Goal: Task Accomplishment & Management: Manage account settings

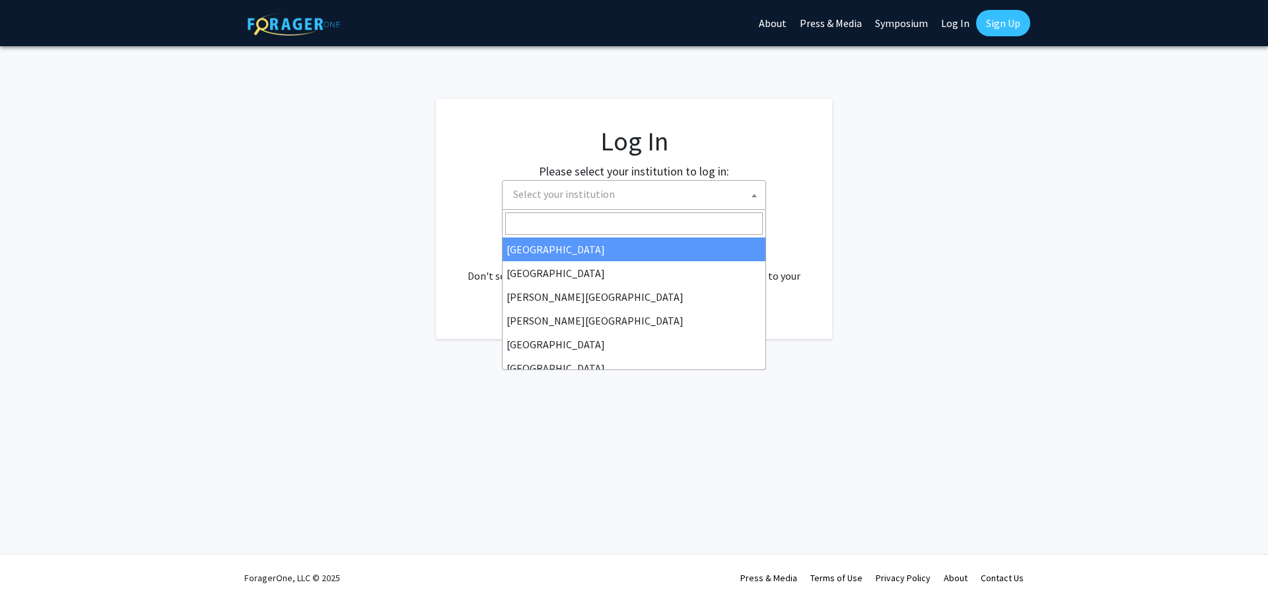
click at [570, 202] on span "Select your institution" at bounding box center [636, 194] width 257 height 27
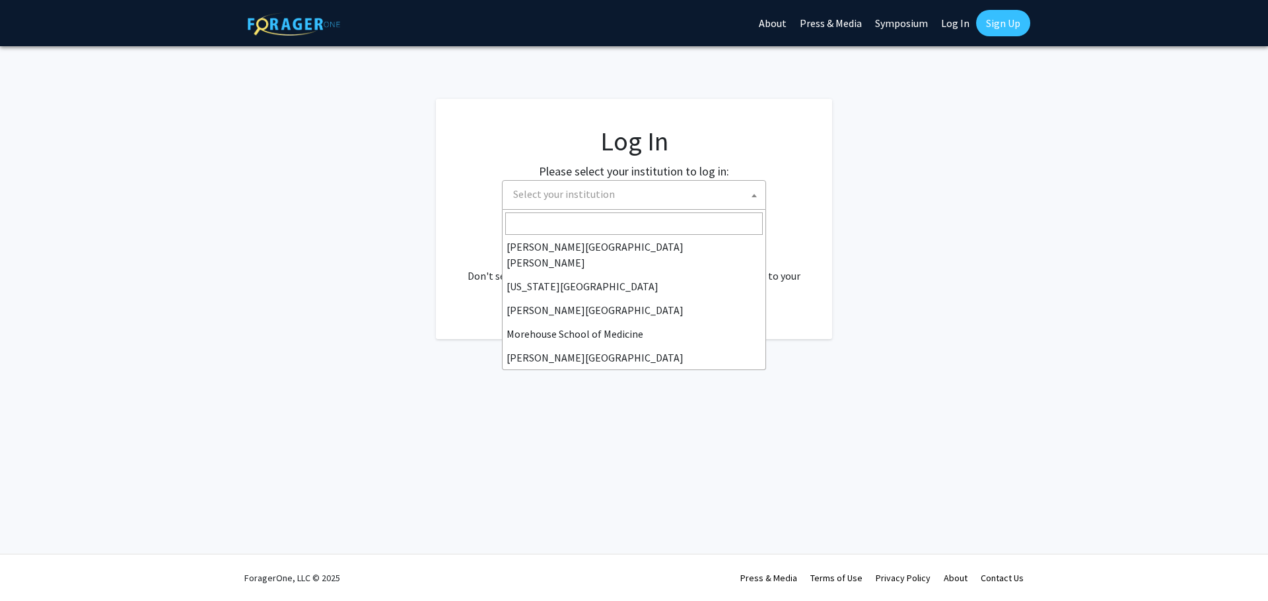
scroll to position [396, 0]
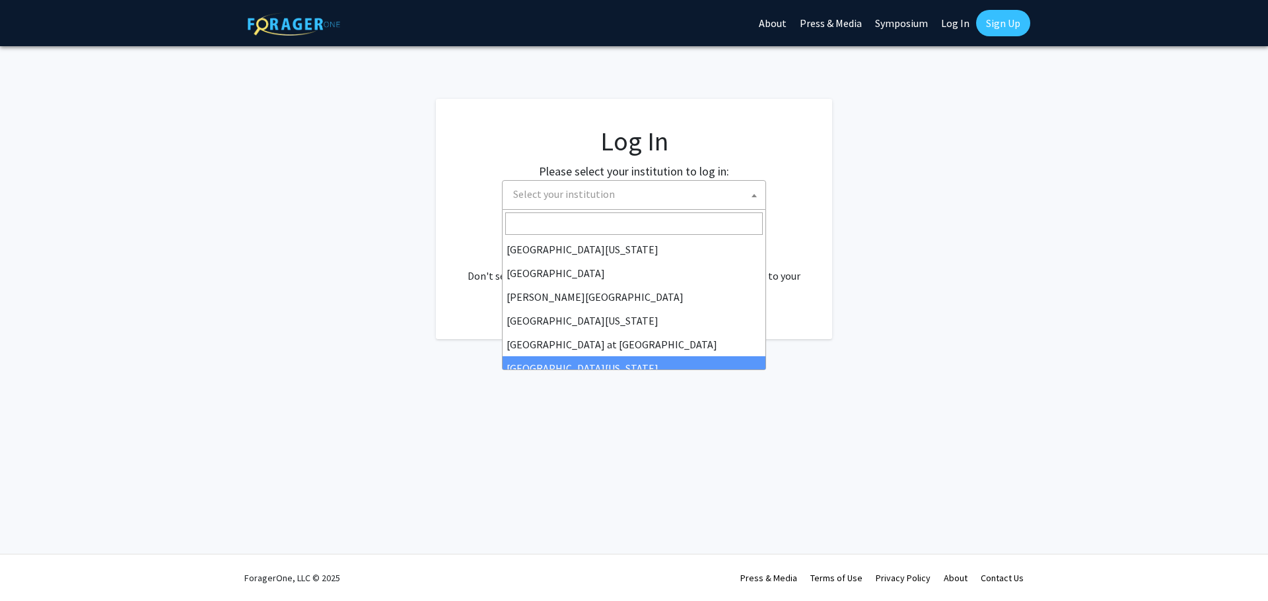
select select "13"
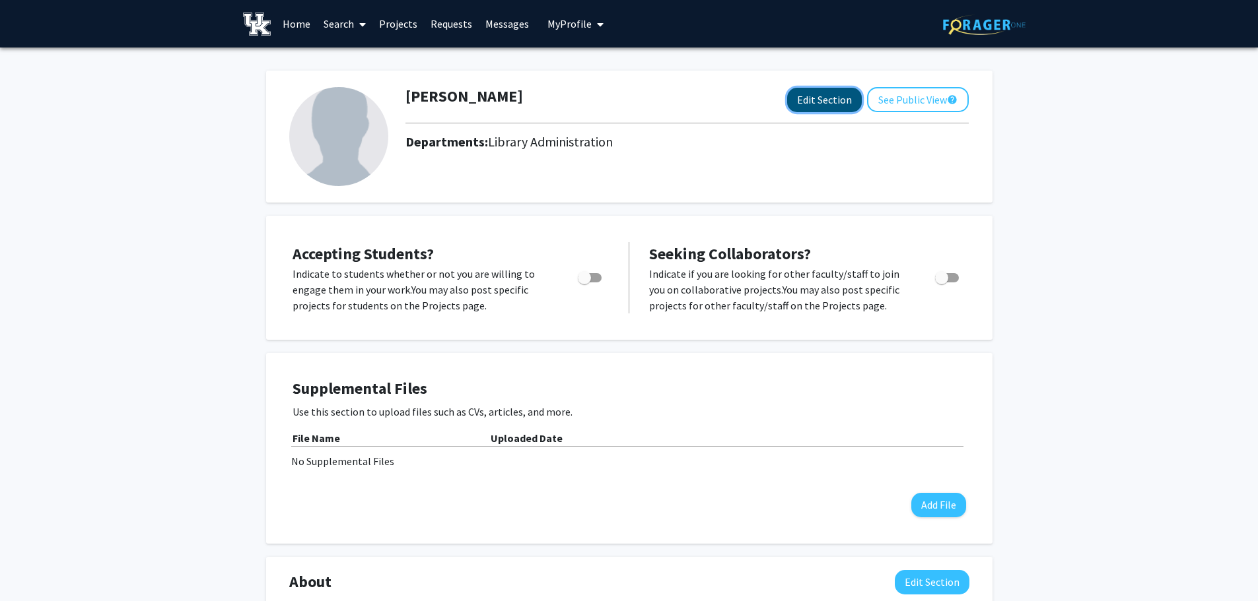
click at [823, 96] on button "Edit Section" at bounding box center [824, 100] width 75 height 24
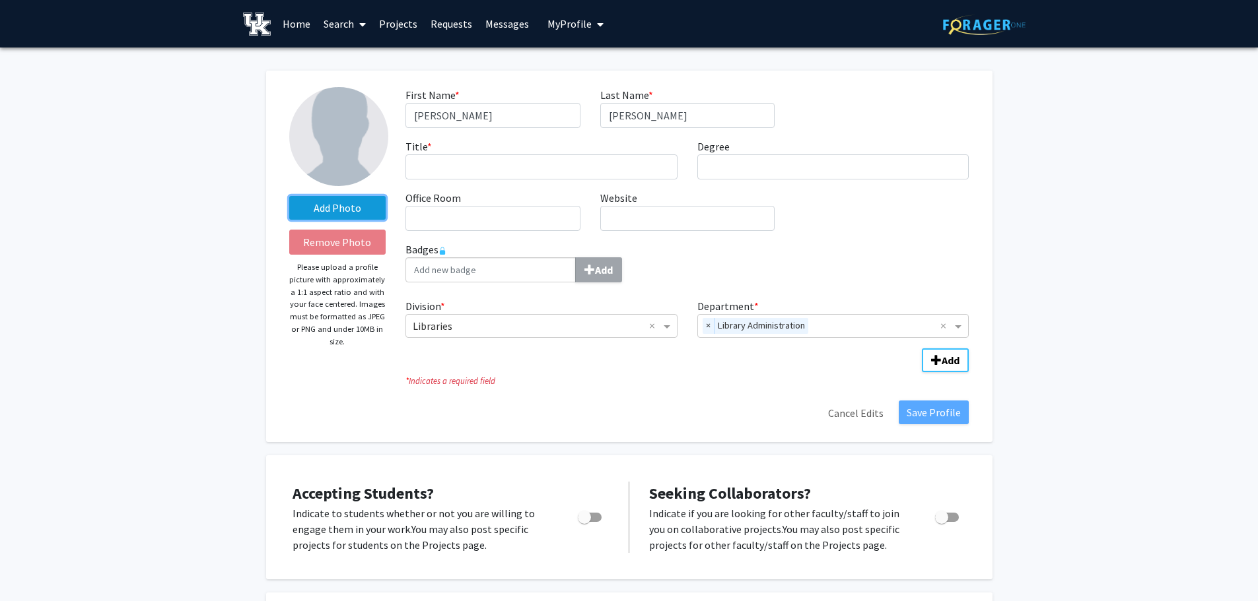
click at [308, 203] on label "Add Photo" at bounding box center [337, 208] width 97 height 24
click at [0, 0] on input "Add Photo" at bounding box center [0, 0] width 0 height 0
click at [325, 214] on label "Add Photo" at bounding box center [337, 208] width 97 height 24
click at [0, 0] on input "Add Photo" at bounding box center [0, 0] width 0 height 0
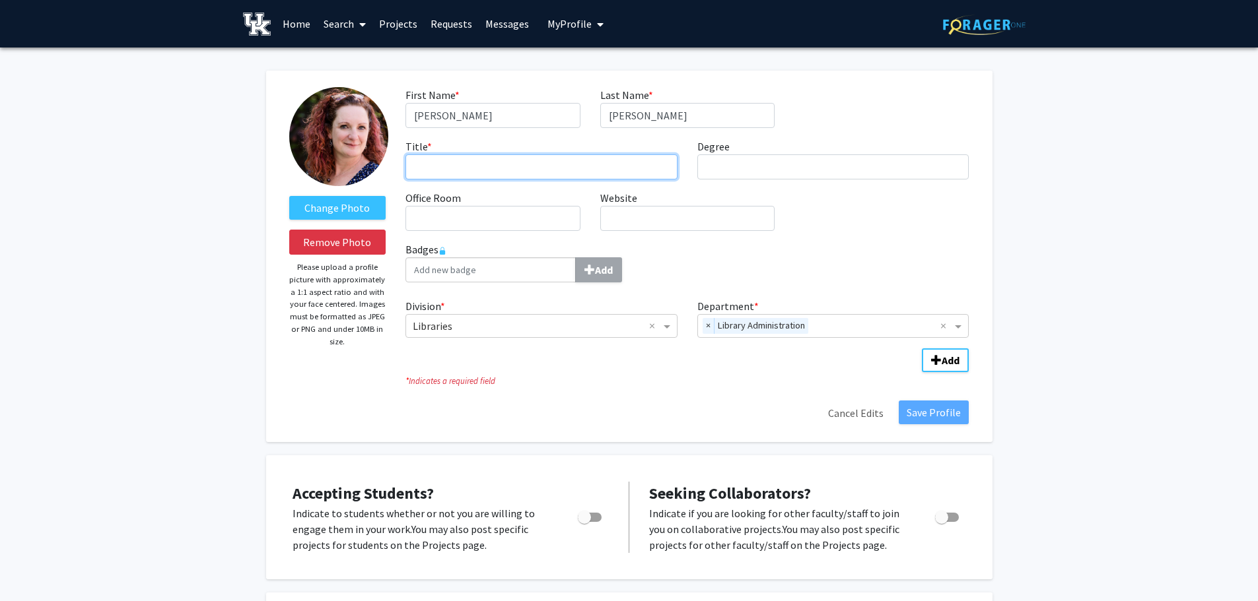
click at [545, 172] on input "Title * required" at bounding box center [541, 166] width 272 height 25
type input "Federal Regional Depository Librarian"
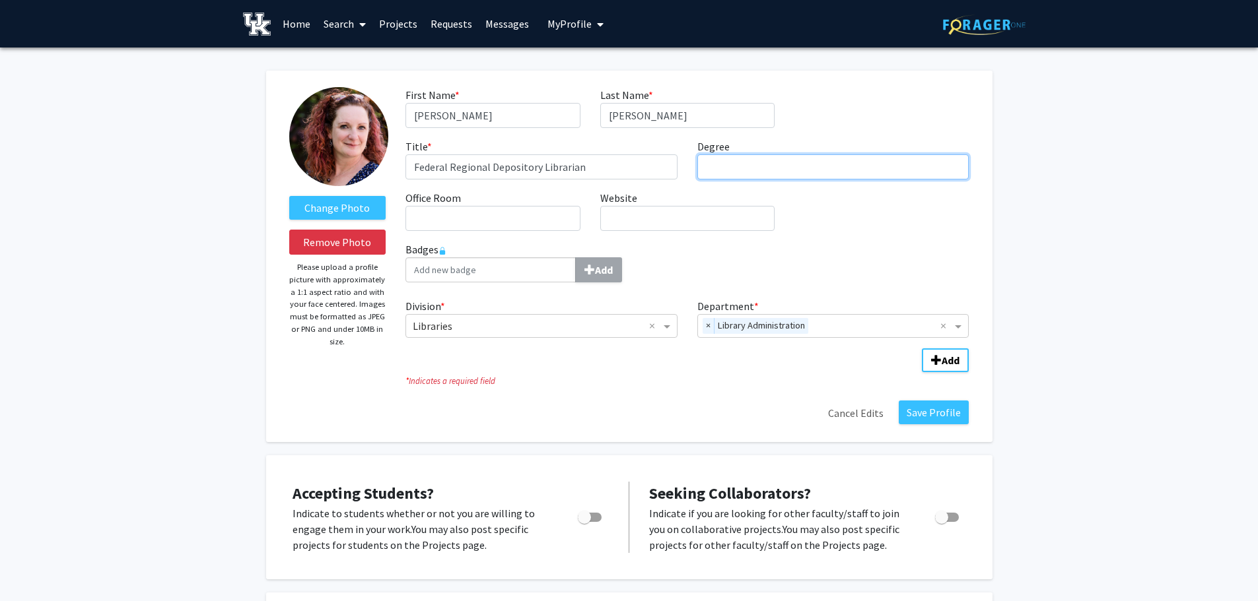
click at [739, 171] on input "Degree required" at bounding box center [833, 166] width 272 height 25
type input "MSLS"
click at [942, 417] on button "Save Profile" at bounding box center [934, 413] width 70 height 24
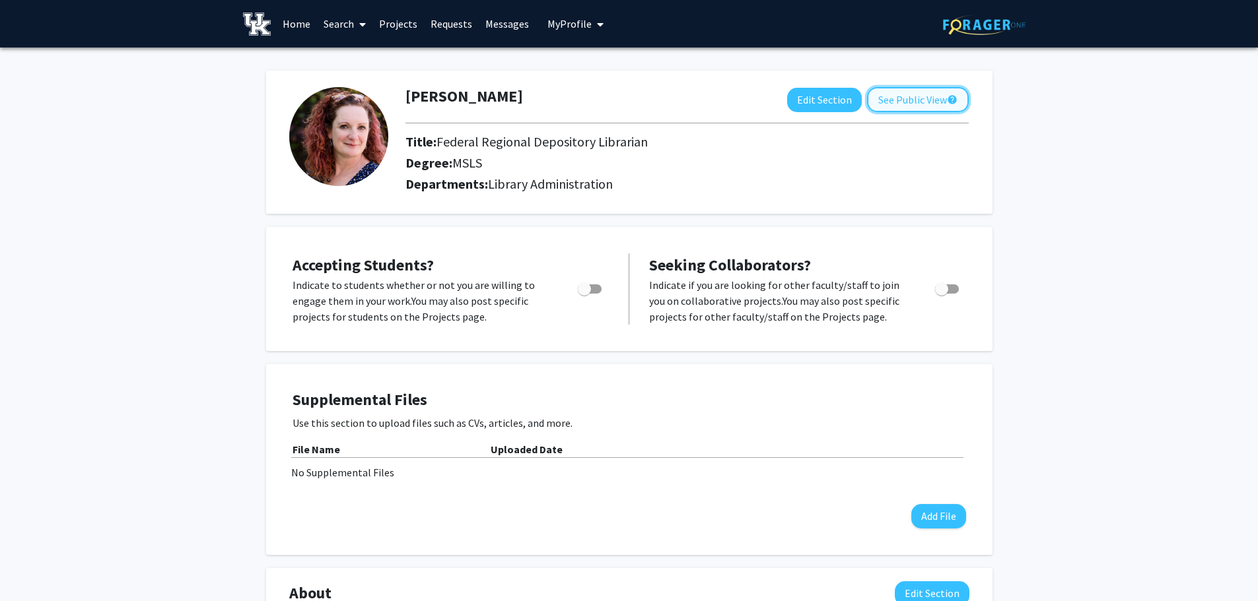
click at [908, 98] on button "See Public View help" at bounding box center [918, 99] width 102 height 25
